Goal: Information Seeking & Learning: Learn about a topic

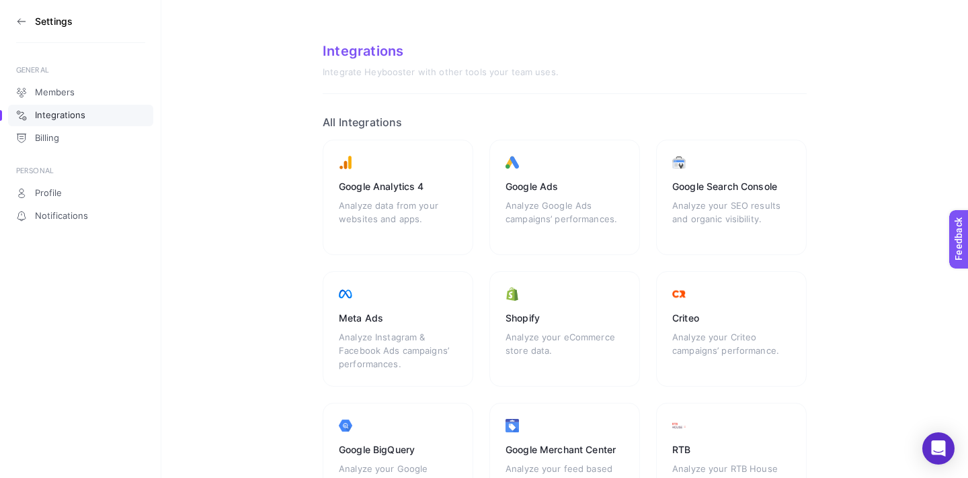
click at [17, 28] on section "Settings" at bounding box center [80, 21] width 129 height 43
click at [18, 18] on icon at bounding box center [21, 21] width 11 height 11
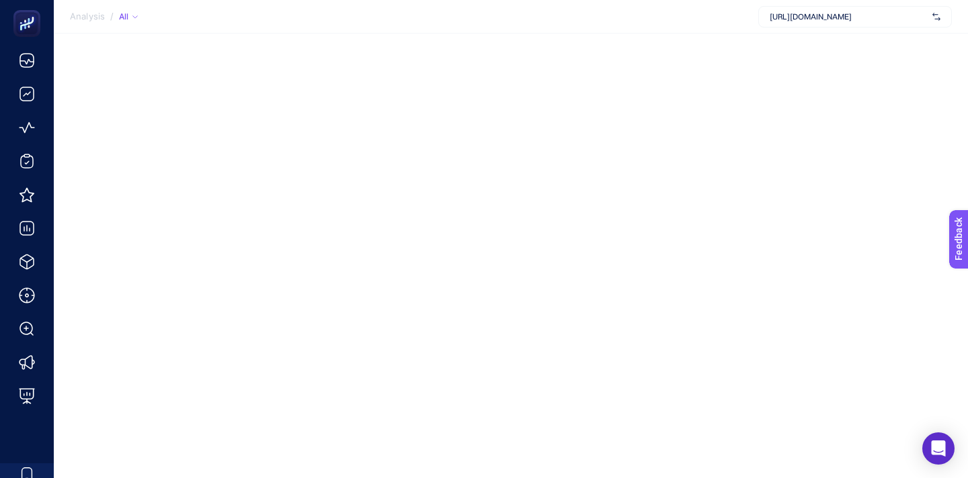
click at [847, 17] on span "[URL][DOMAIN_NAME]" at bounding box center [847, 16] width 157 height 11
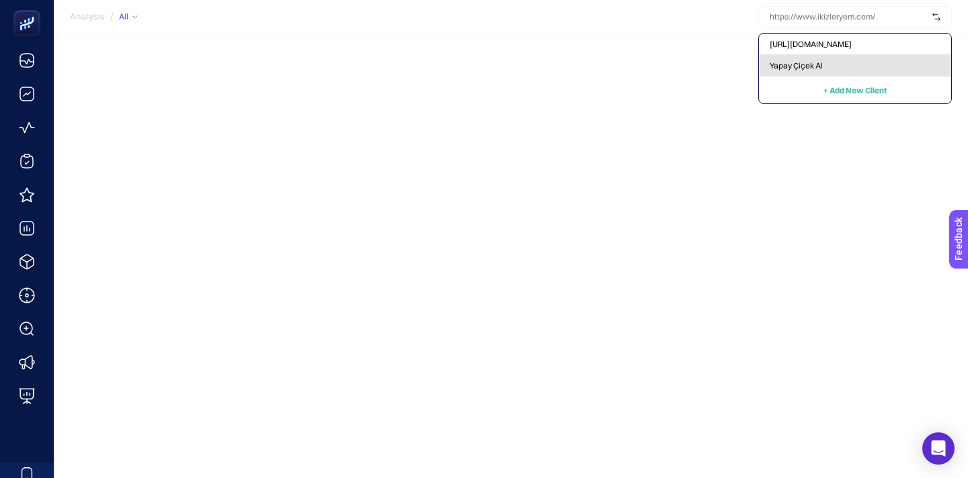
click at [833, 61] on div "Yapay Çiçek Al" at bounding box center [855, 66] width 192 height 22
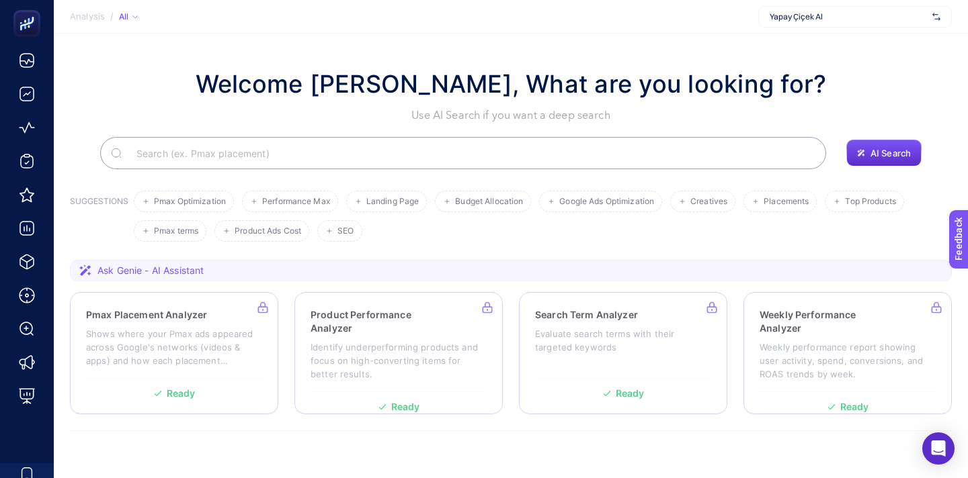
click at [829, 36] on section "Welcome [PERSON_NAME], What are you looking for? Use AI Search if you want a de…" at bounding box center [511, 249] width 914 height 430
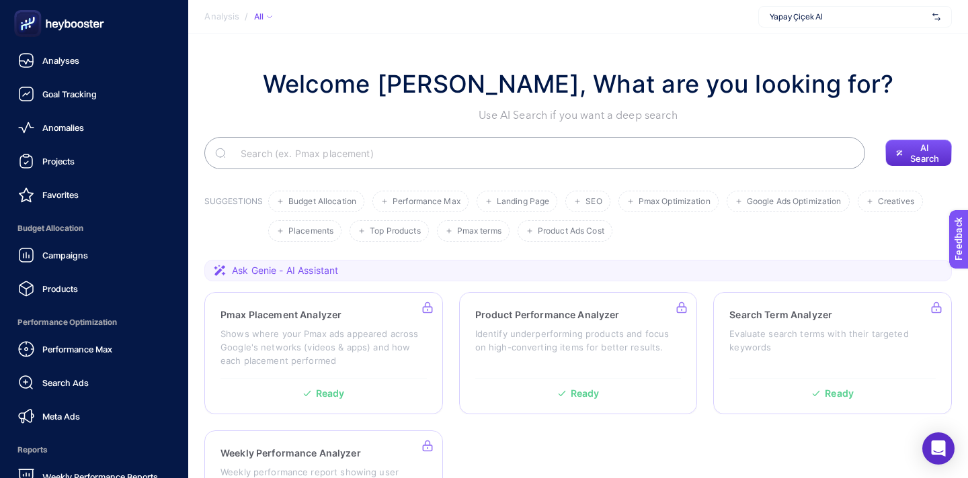
click at [47, 25] on icon at bounding box center [48, 23] width 5 height 8
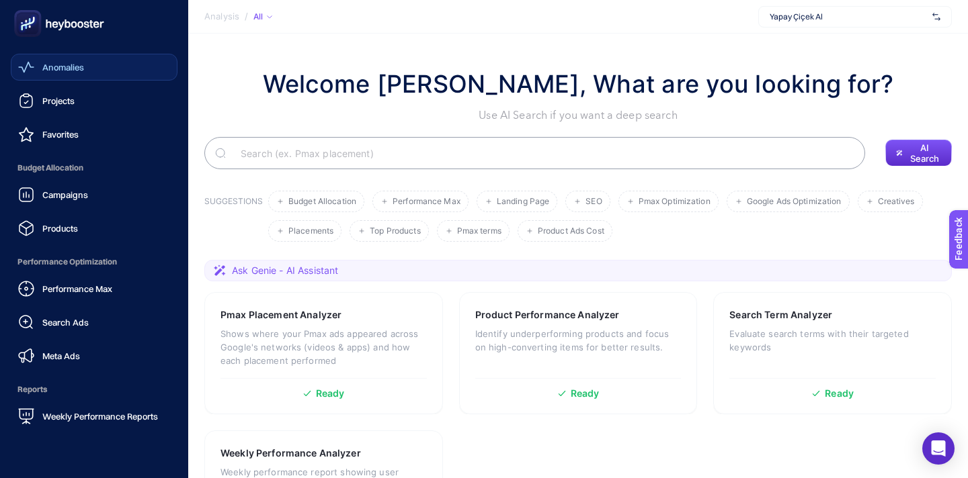
click at [45, 72] on span "Anomalies" at bounding box center [63, 67] width 42 height 11
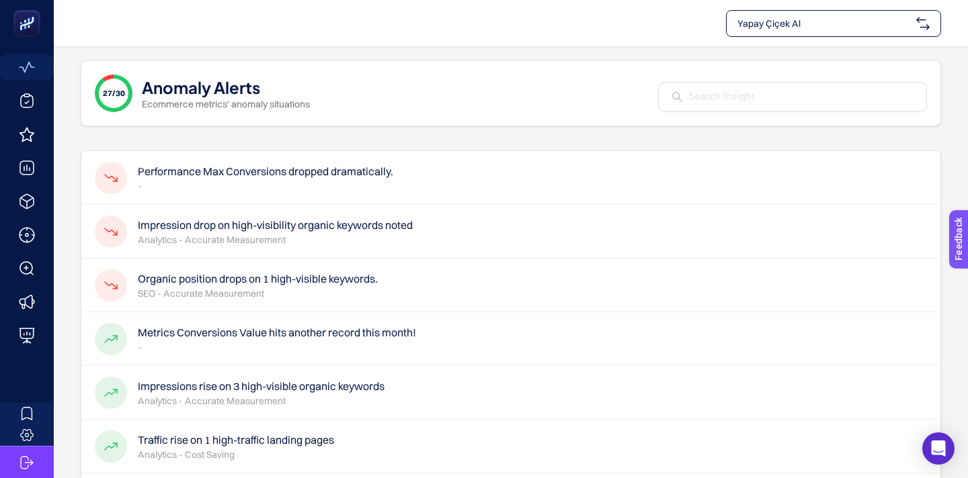
click at [315, 181] on p "-" at bounding box center [265, 185] width 255 height 13
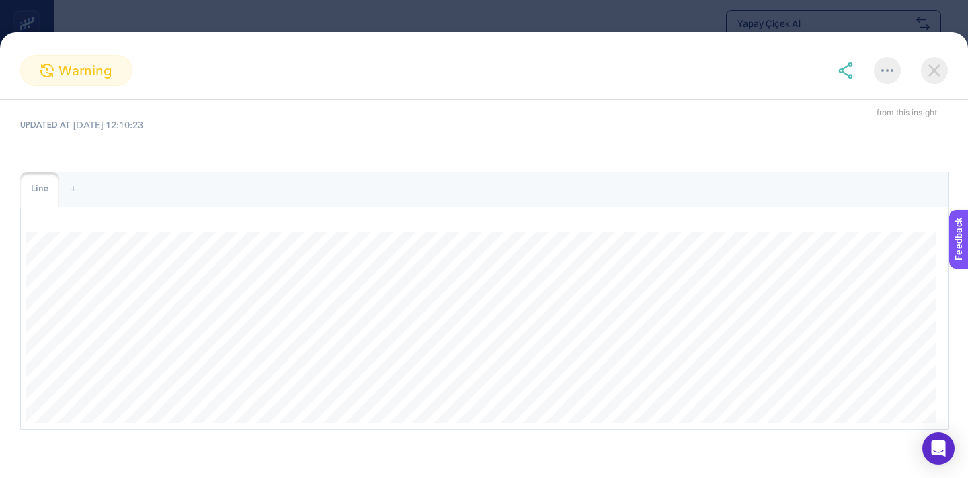
scroll to position [58, 0]
click at [931, 61] on img at bounding box center [934, 70] width 27 height 27
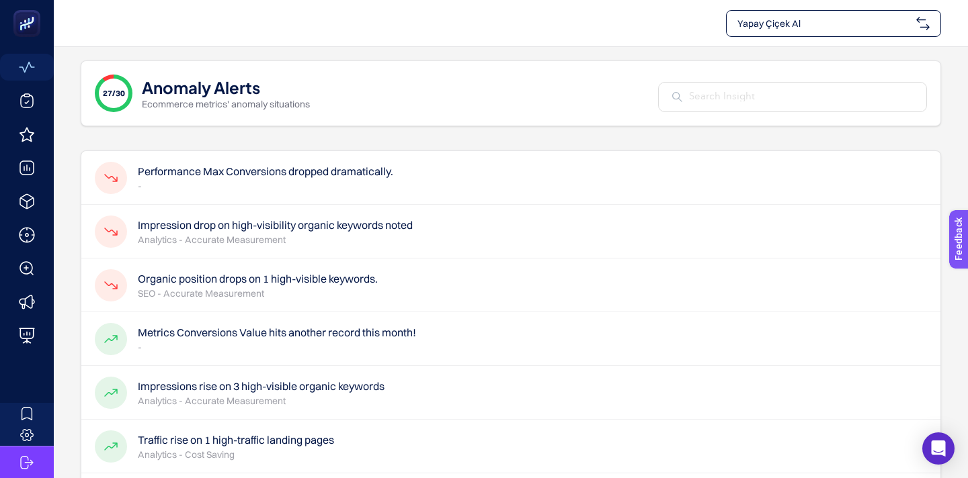
click at [329, 245] on p "Analytics - Accurate Measurement" at bounding box center [275, 239] width 275 height 13
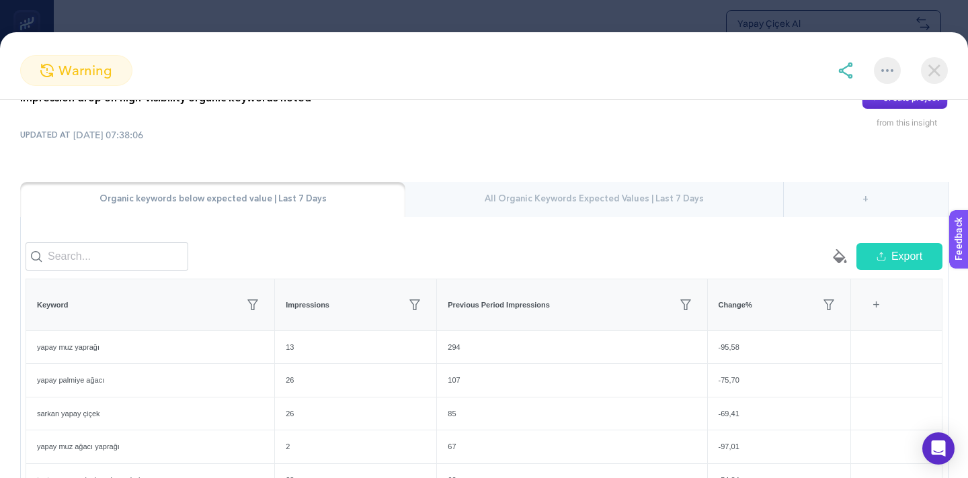
scroll to position [0, 0]
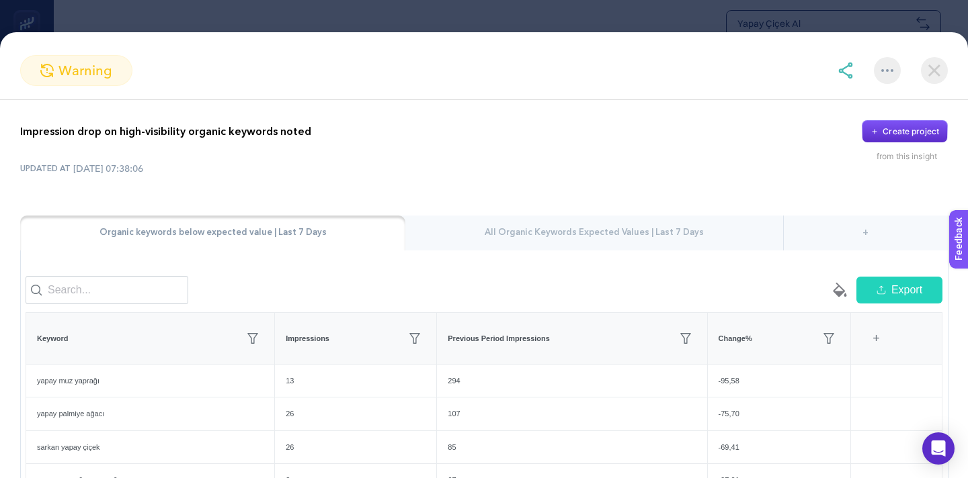
click at [882, 340] on div "+" at bounding box center [877, 339] width 26 height 30
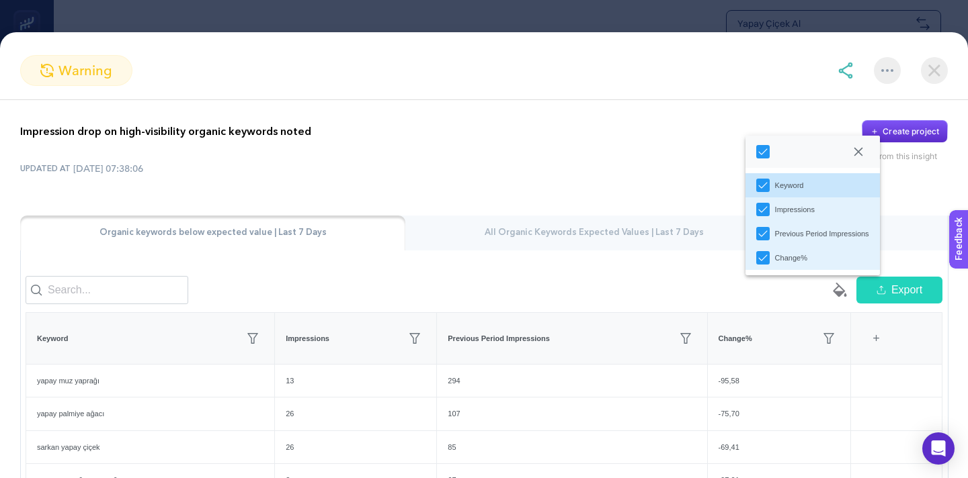
scroll to position [204, 0]
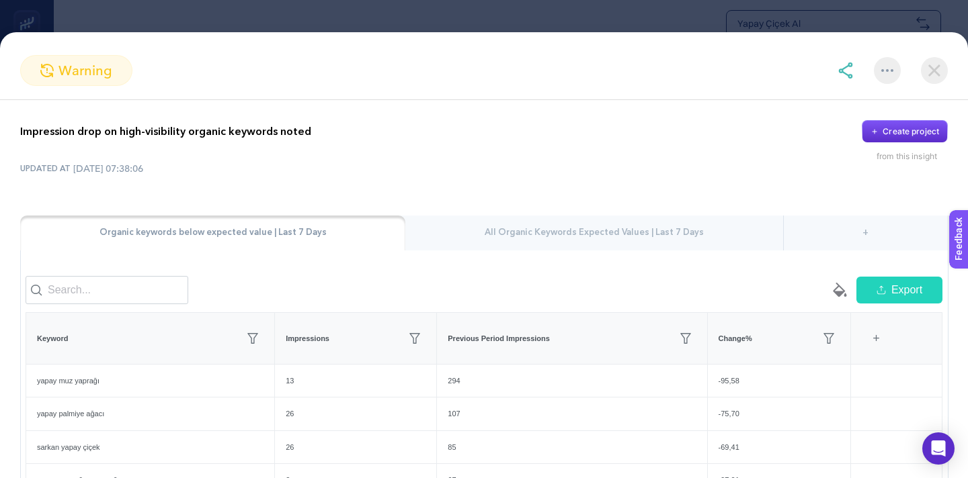
click at [635, 236] on div "All Organic Keywords Expected Values | Last 7 Days" at bounding box center [593, 233] width 377 height 35
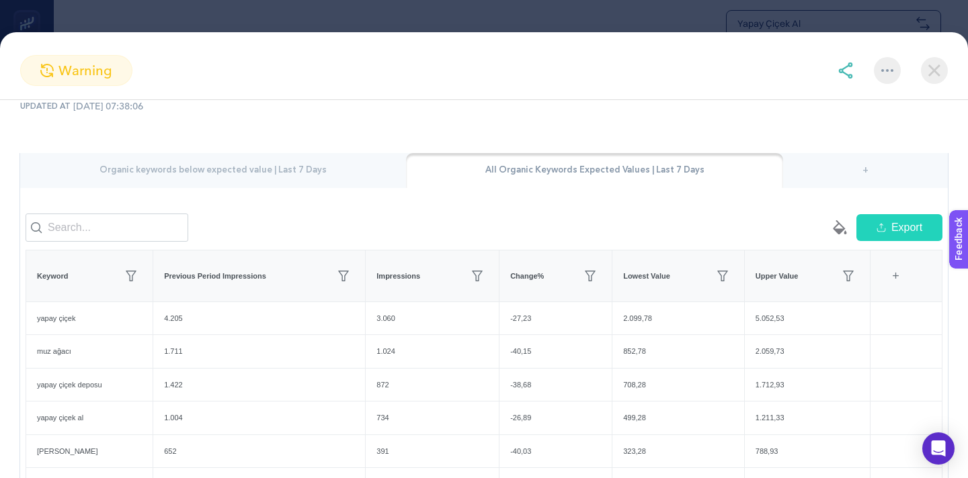
scroll to position [81, 0]
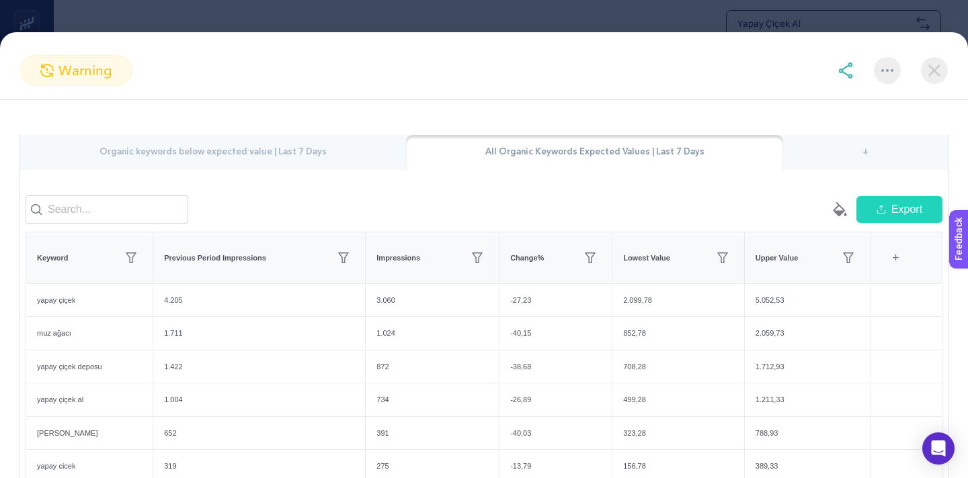
click at [938, 69] on img at bounding box center [934, 70] width 27 height 27
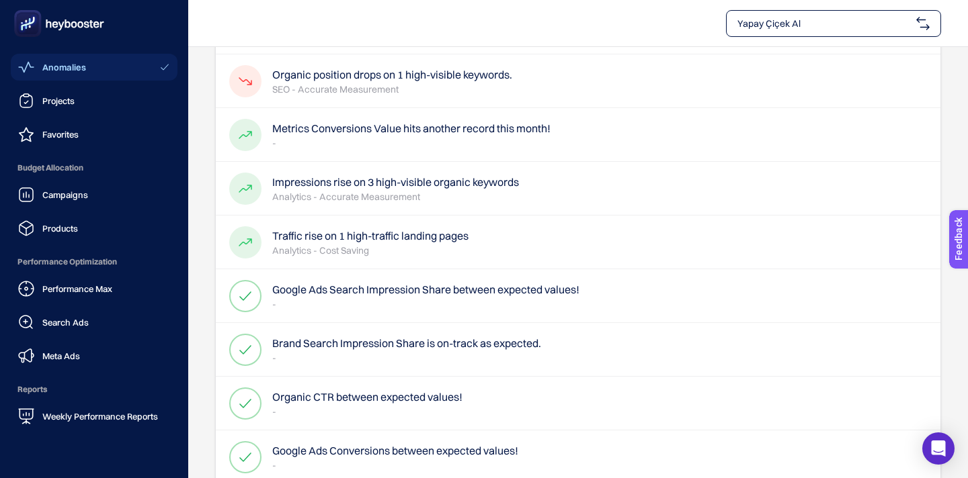
click at [30, 65] on icon at bounding box center [25, 67] width 15 height 11
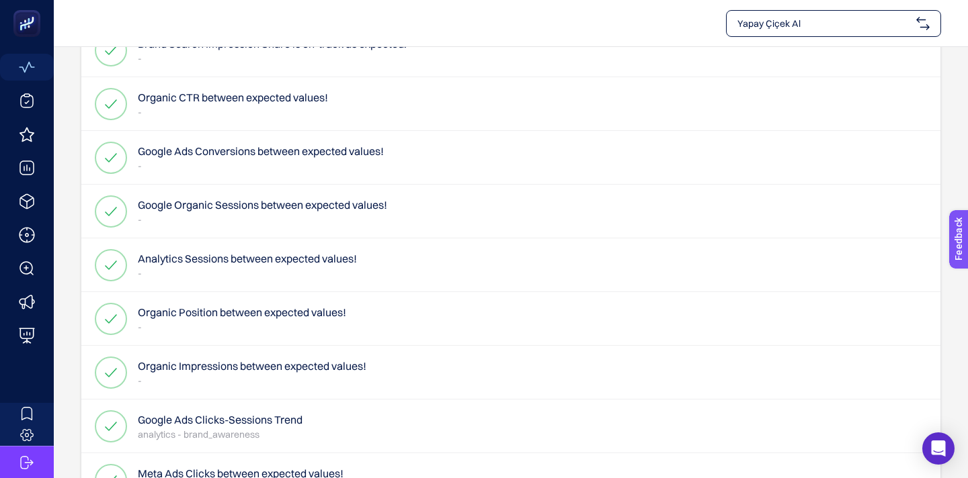
scroll to position [0, 0]
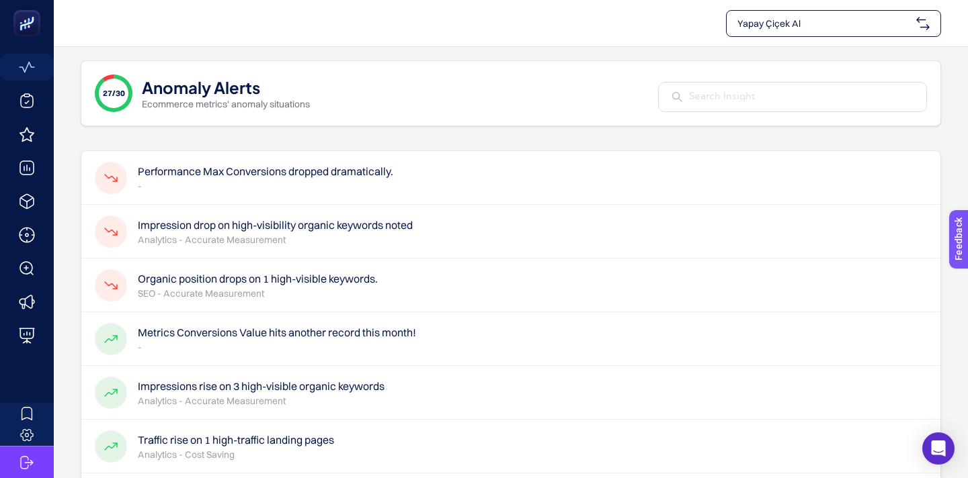
click at [310, 287] on p "SEO - Accurate Measurement" at bounding box center [258, 293] width 240 height 13
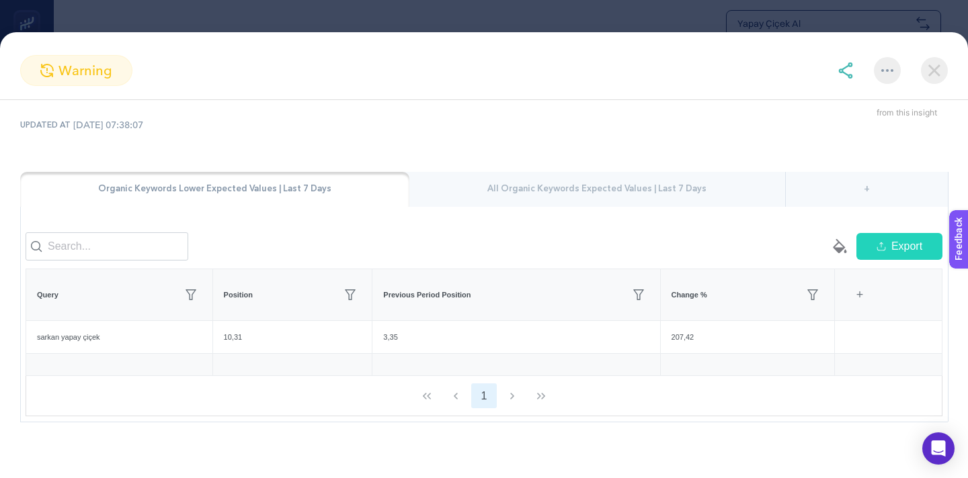
scroll to position [50, 0]
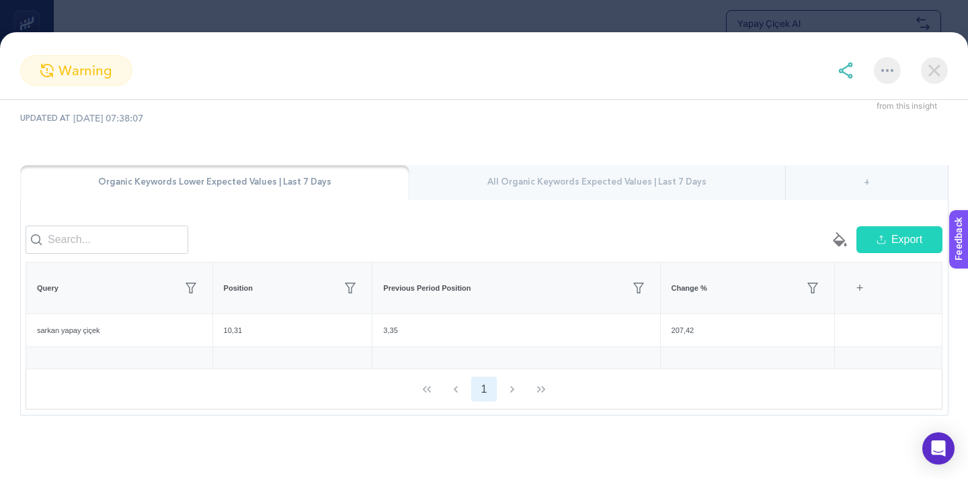
click at [927, 73] on img at bounding box center [934, 70] width 27 height 27
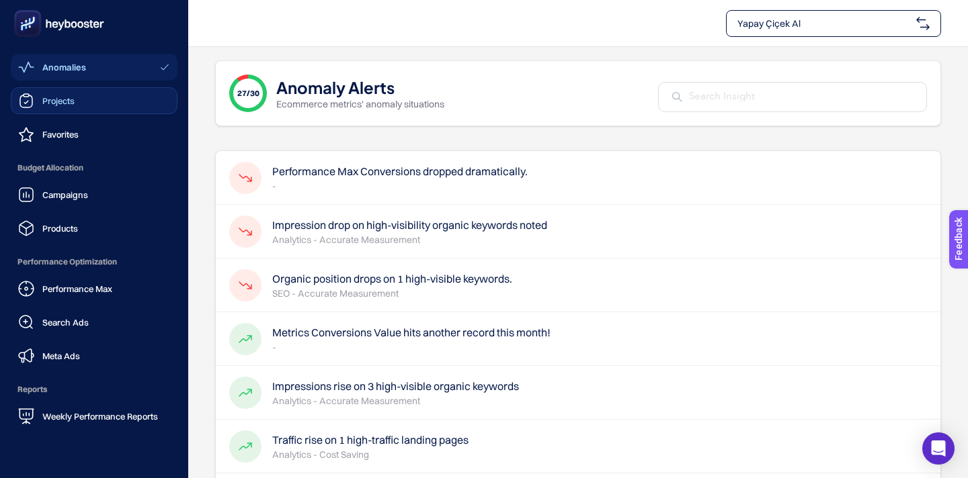
click at [50, 105] on span "Projects" at bounding box center [58, 100] width 32 height 11
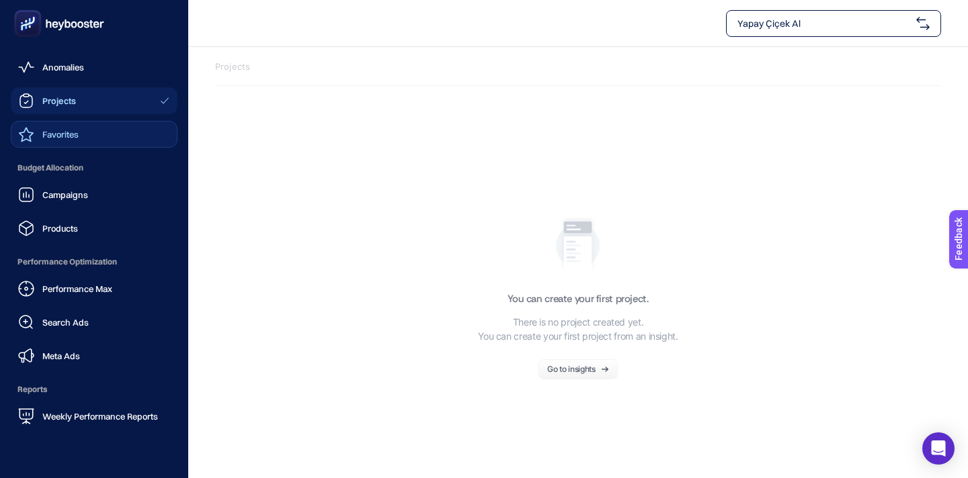
click at [54, 133] on span "Favorites" at bounding box center [60, 134] width 36 height 11
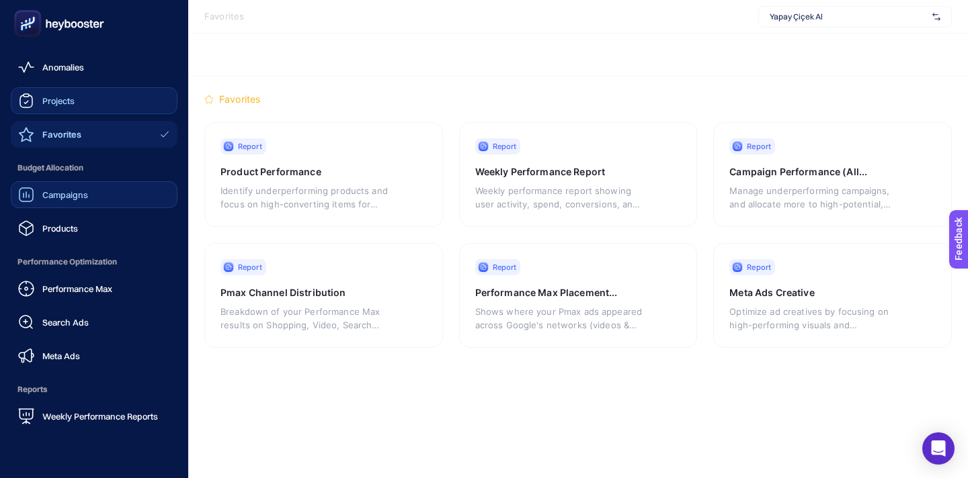
click at [73, 192] on span "Campaigns" at bounding box center [65, 195] width 46 height 11
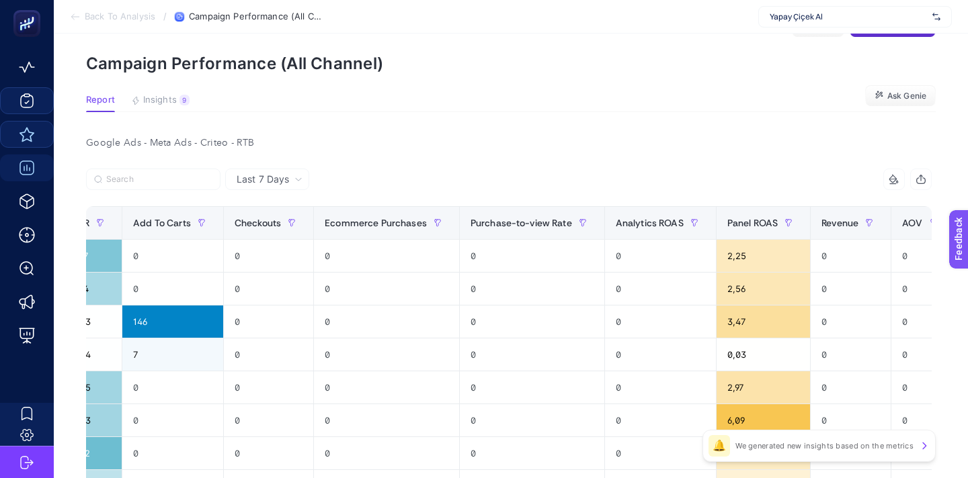
scroll to position [0, 884]
click at [758, 216] on div "Panel ROAS" at bounding box center [764, 223] width 72 height 22
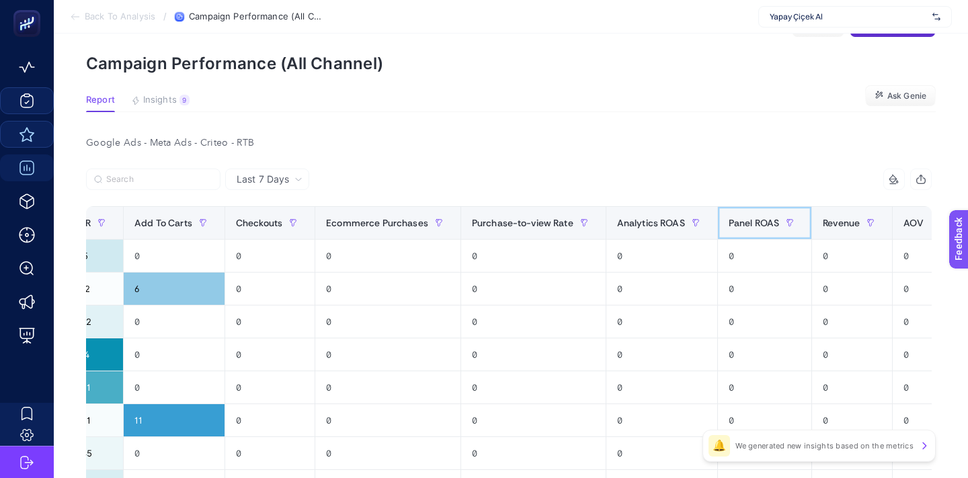
click at [757, 218] on span "Panel ROAS" at bounding box center [753, 223] width 50 height 11
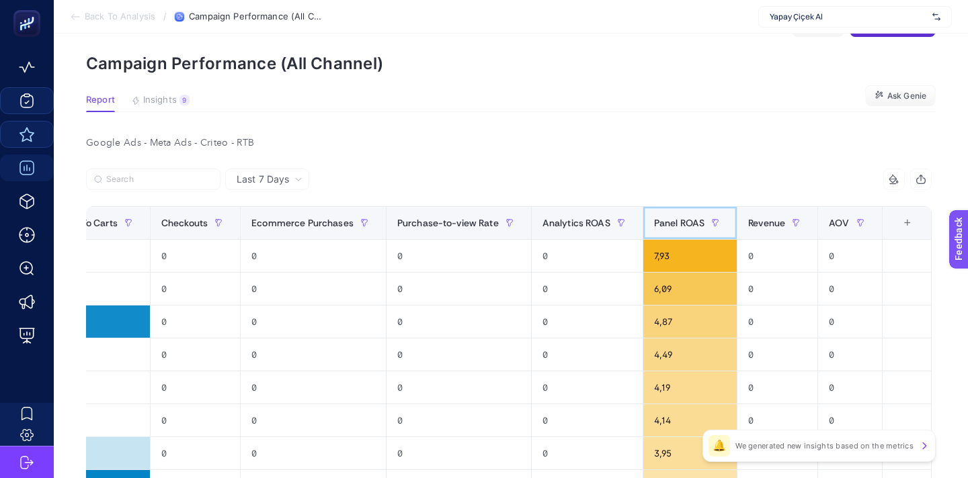
scroll to position [0, 0]
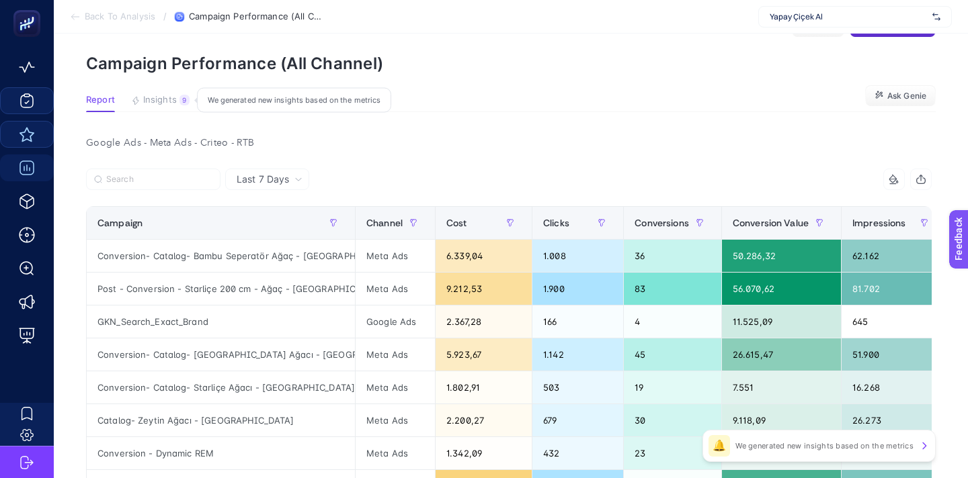
click at [163, 108] on button "Insights 9 We generated new insights based on the metrics" at bounding box center [160, 103] width 58 height 17
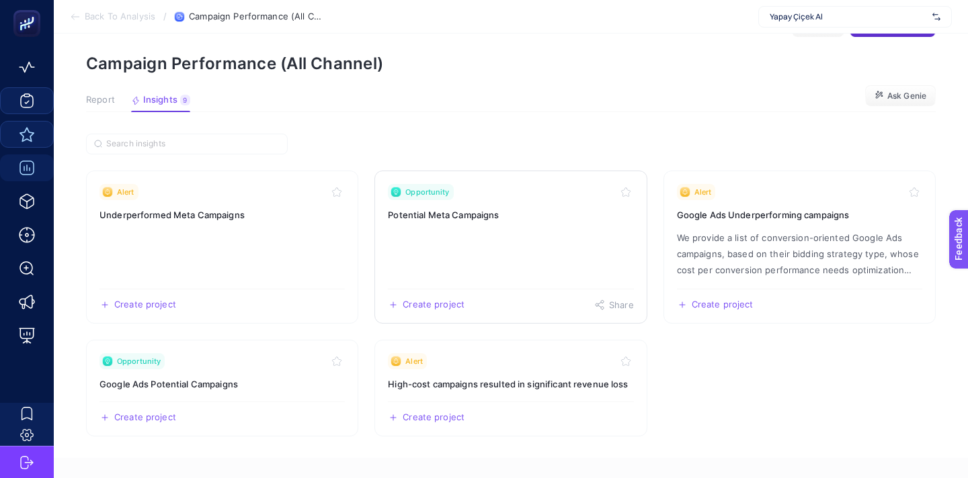
click at [431, 245] on link "Opportunity Potential Meta Campaigns Create project Share" at bounding box center [510, 247] width 272 height 153
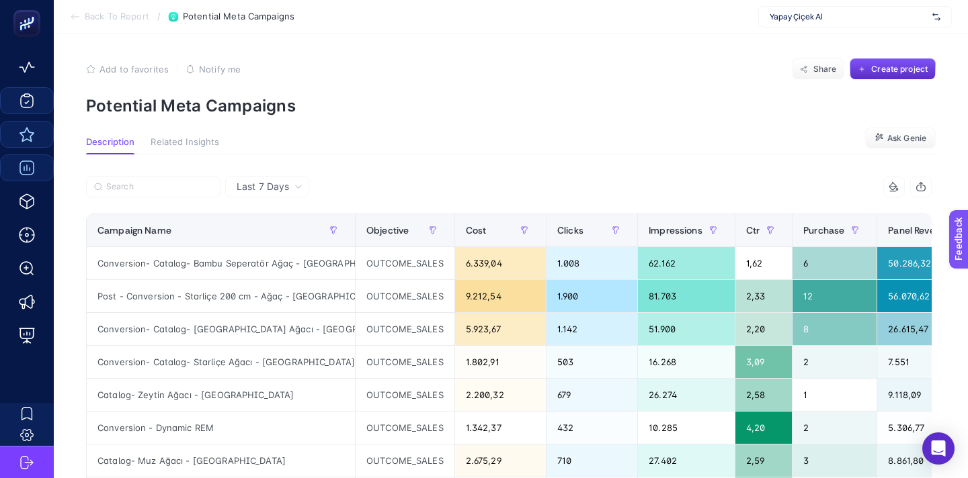
click at [278, 194] on div "Last 7 Days" at bounding box center [267, 187] width 84 height 22
click at [278, 237] on li "Last 30 Days" at bounding box center [267, 239] width 76 height 24
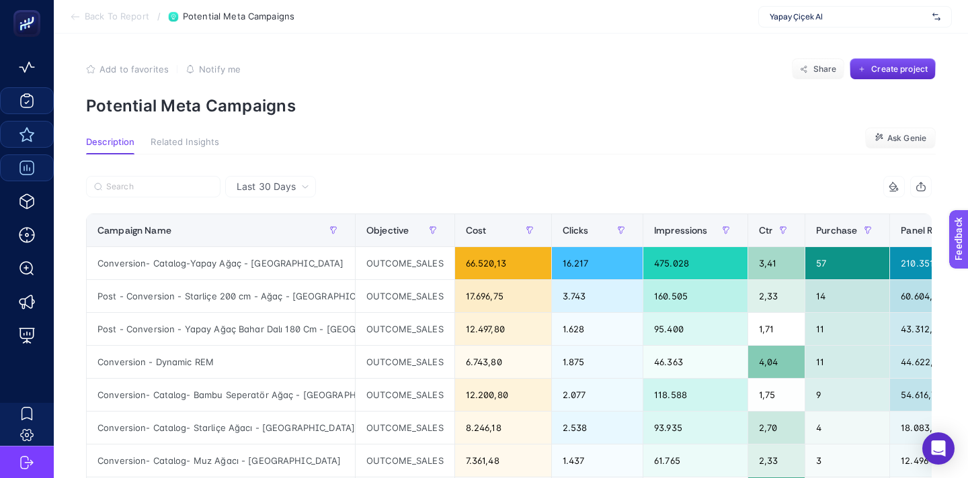
click at [281, 196] on div "Last 30 Days" at bounding box center [270, 187] width 91 height 22
click at [277, 212] on li "Last 7 Days" at bounding box center [270, 215] width 83 height 24
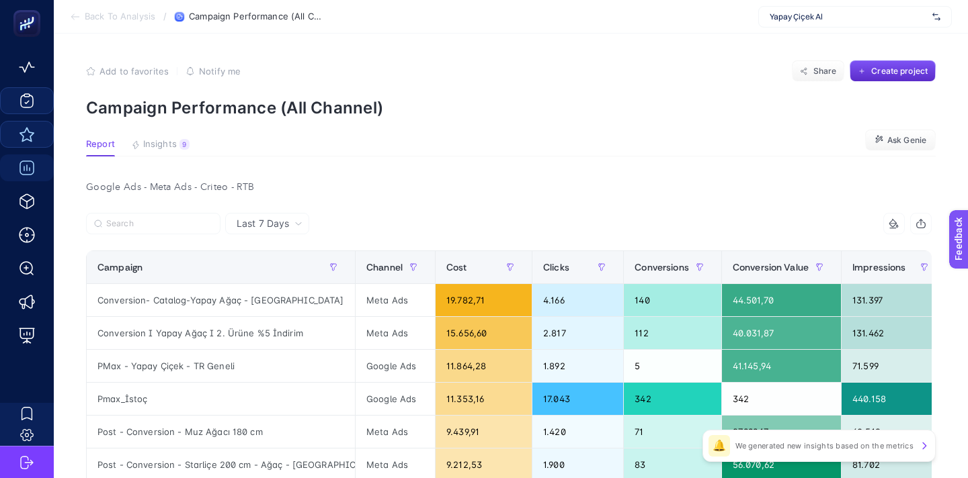
click at [132, 19] on span "Back To Analysis" at bounding box center [120, 16] width 71 height 11
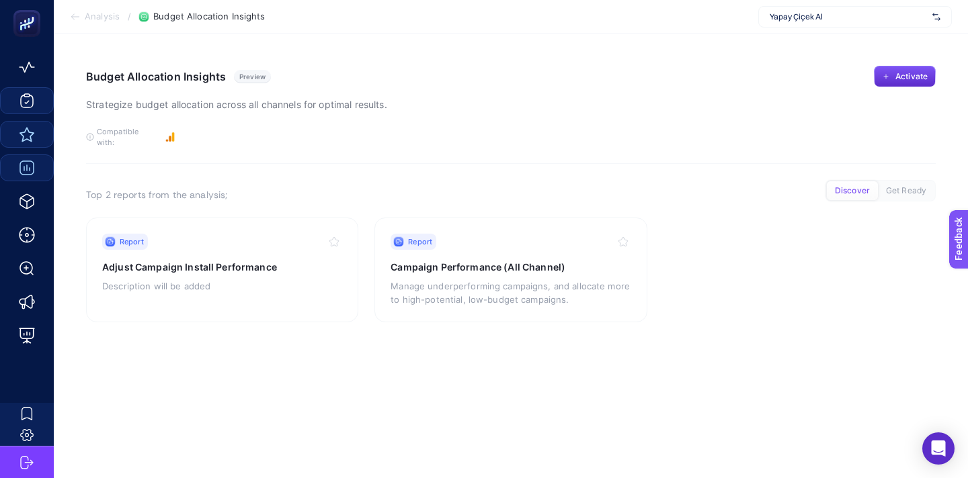
click at [109, 19] on span "Analysis" at bounding box center [102, 16] width 35 height 11
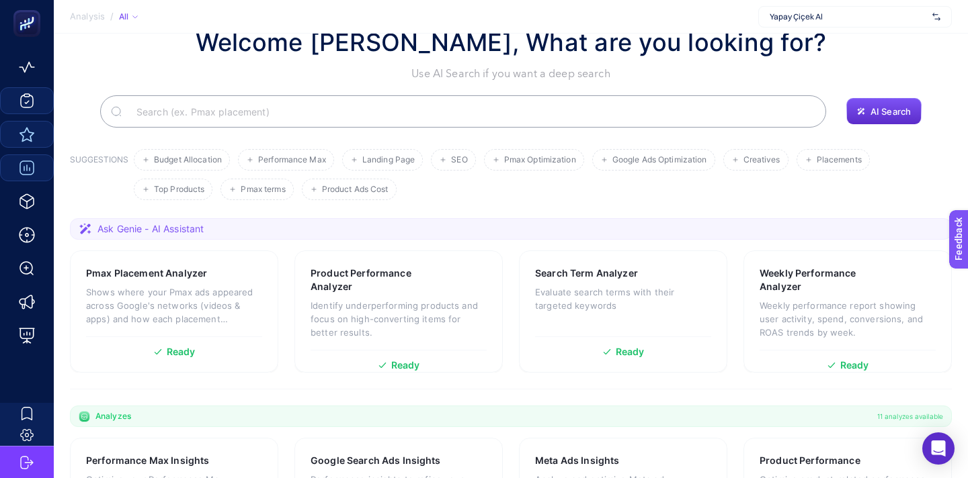
scroll to position [44, 0]
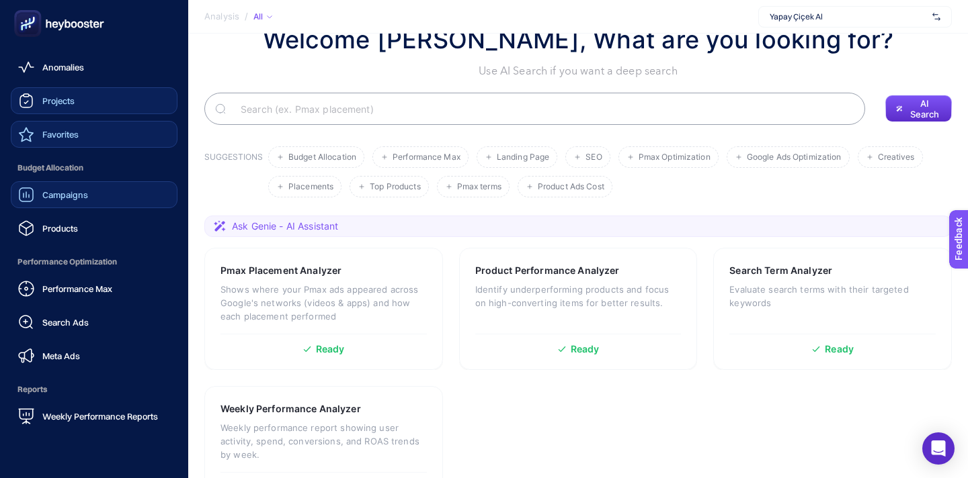
click at [79, 132] on link "Favorites" at bounding box center [94, 134] width 167 height 27
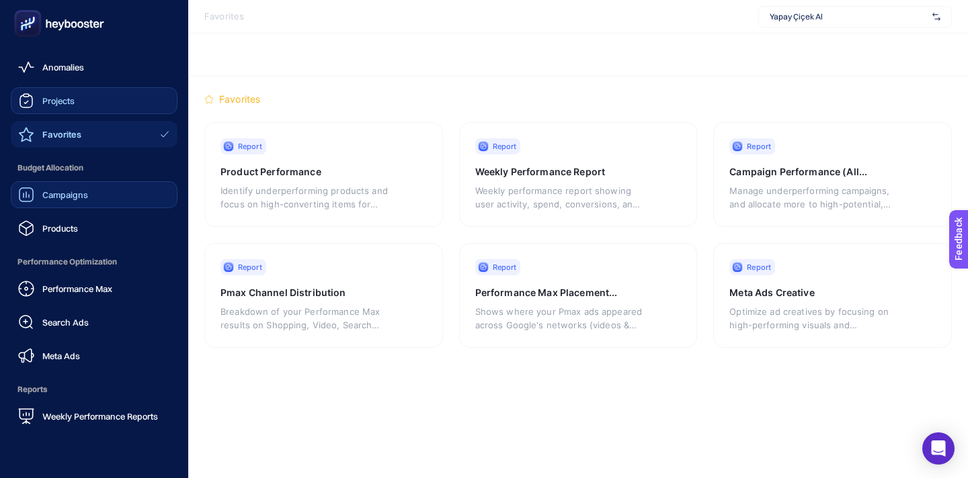
click at [67, 195] on span "Campaigns" at bounding box center [65, 195] width 46 height 11
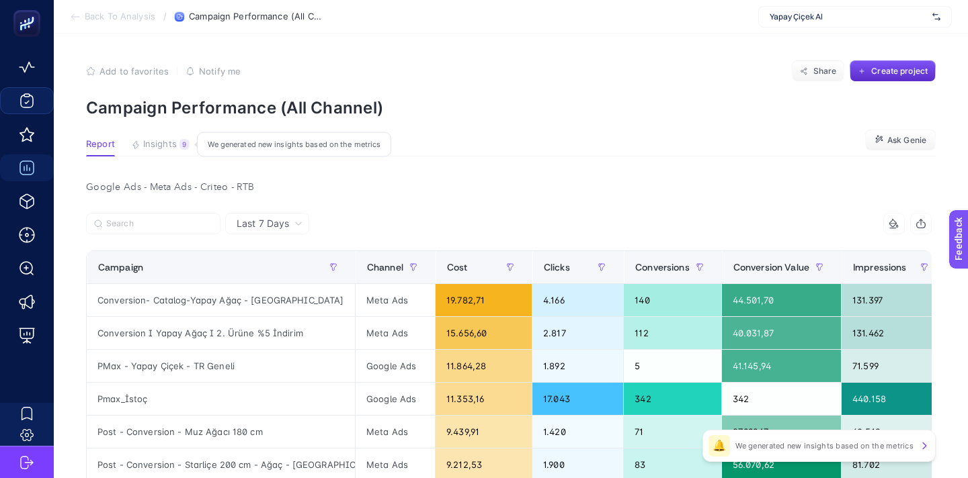
click at [161, 144] on span "Insights" at bounding box center [160, 144] width 34 height 11
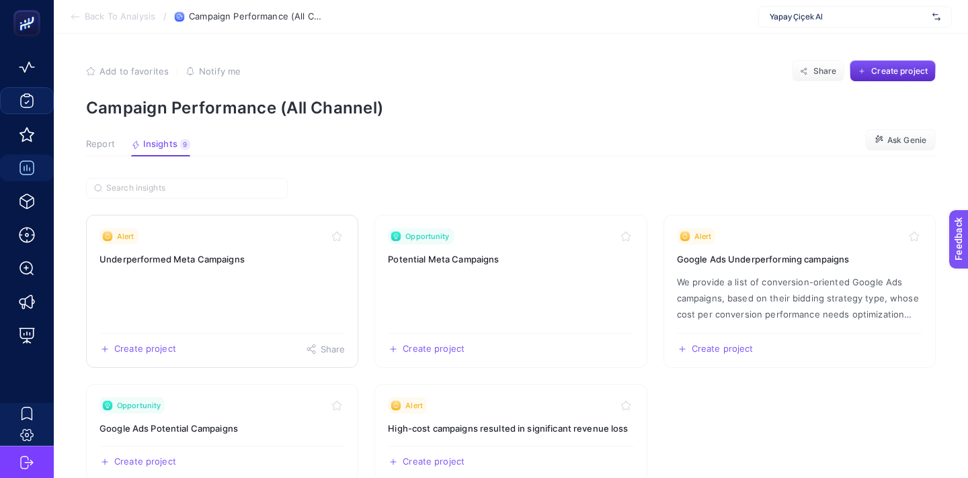
click at [179, 284] on link "Alert Underperformed Meta Campaigns Create project Share" at bounding box center [222, 291] width 272 height 153
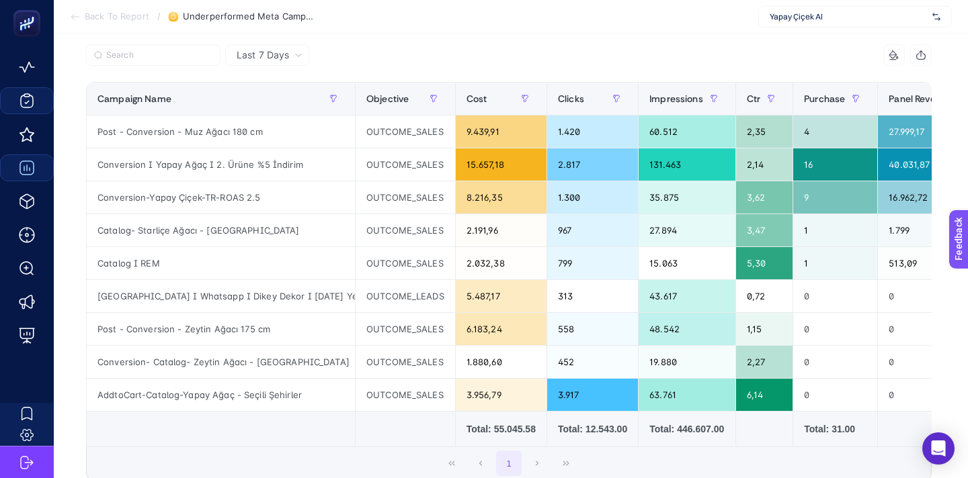
scroll to position [0, 142]
